Goal: Information Seeking & Learning: Learn about a topic

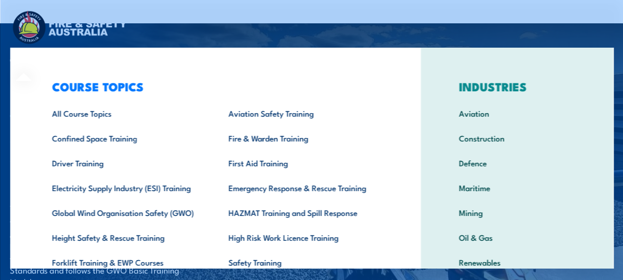
click at [36, 59] on div "COURSE TOPICS All Course Topics Aviation Safety Training Confined Space Trainin…" at bounding box center [215, 204] width 411 height 313
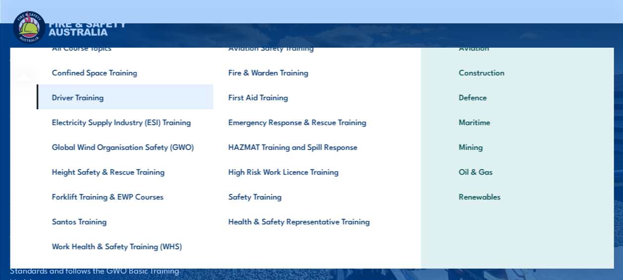
scroll to position [44, 0]
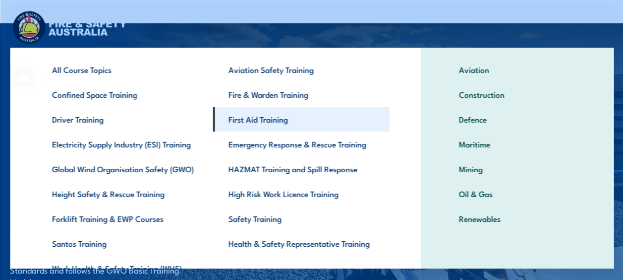
click at [262, 121] on link "First Aid Training" at bounding box center [301, 119] width 177 height 25
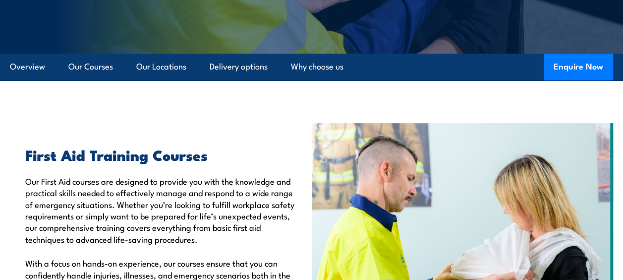
scroll to position [149, 0]
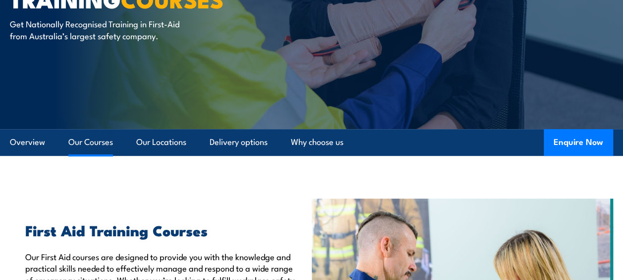
click at [76, 145] on link "Our Courses" at bounding box center [90, 142] width 45 height 26
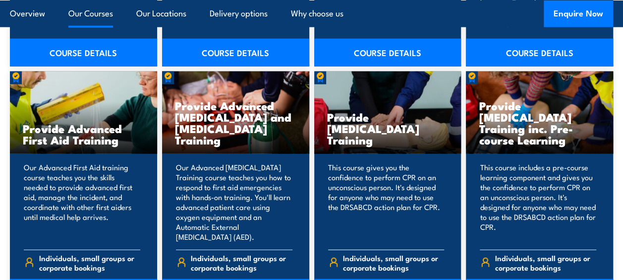
scroll to position [1279, 0]
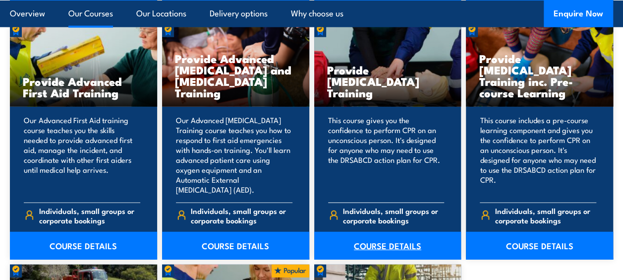
click at [394, 232] on link "COURSE DETAILS" at bounding box center [387, 246] width 147 height 28
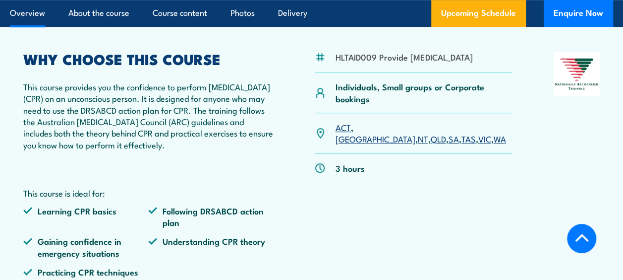
scroll to position [298, 0]
